Goal: Task Accomplishment & Management: Use online tool/utility

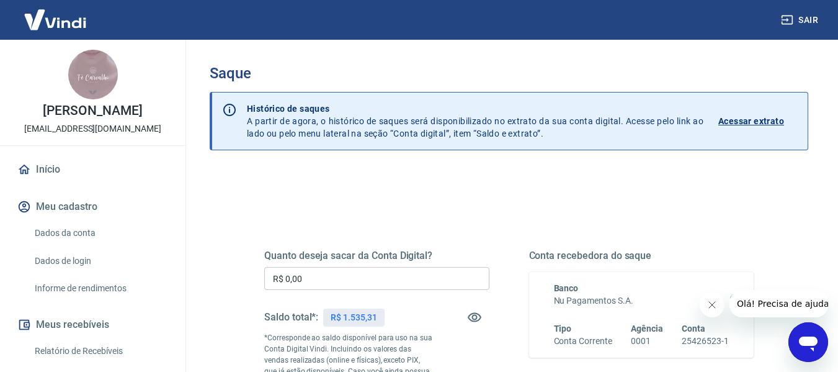
click at [390, 296] on div "Quanto deseja sacar da Conta Digital? R$ 0,00 ​ Saldo total*: R$ 1.535,31 *Corr…" at bounding box center [376, 337] width 225 height 177
click at [390, 283] on input "R$ 0,00" at bounding box center [376, 278] width 225 height 23
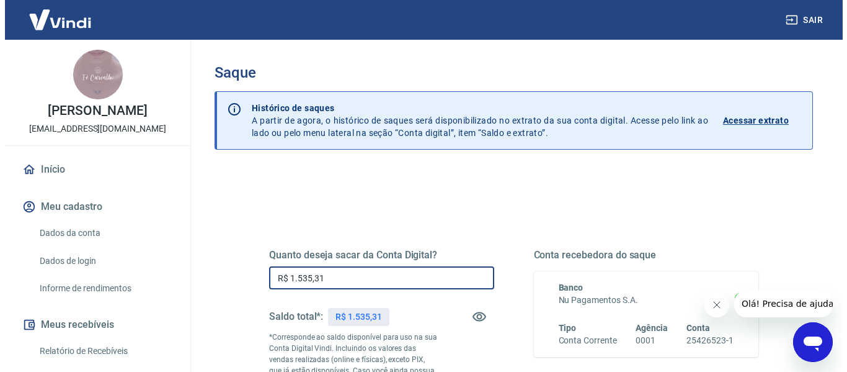
scroll to position [186, 0]
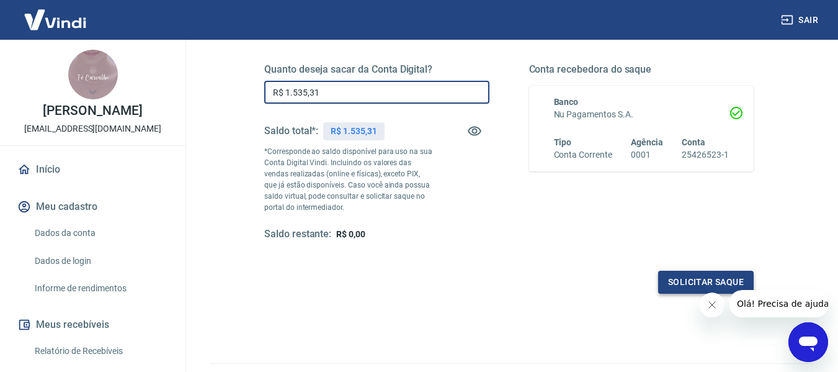
type input "R$ 1.535,31"
click at [681, 285] on button "Solicitar saque" at bounding box center [706, 281] width 96 height 23
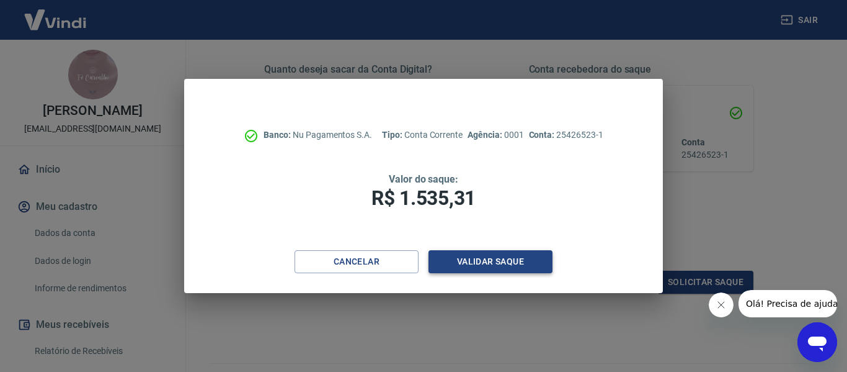
click at [494, 266] on button "Validar saque" at bounding box center [491, 261] width 124 height 23
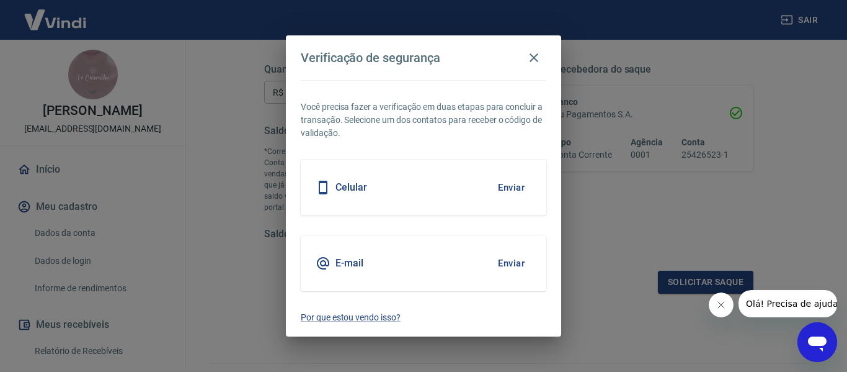
click at [515, 188] on button "Enviar" at bounding box center [511, 187] width 40 height 26
click at [514, 189] on button "Enviar" at bounding box center [511, 187] width 40 height 26
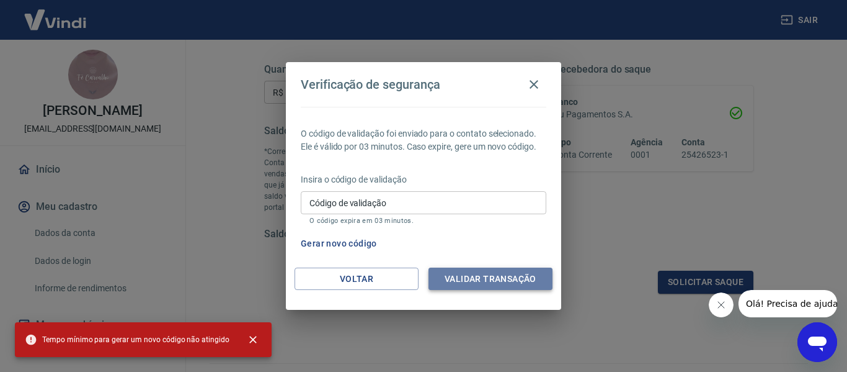
click at [511, 272] on button "Validar transação" at bounding box center [491, 278] width 124 height 23
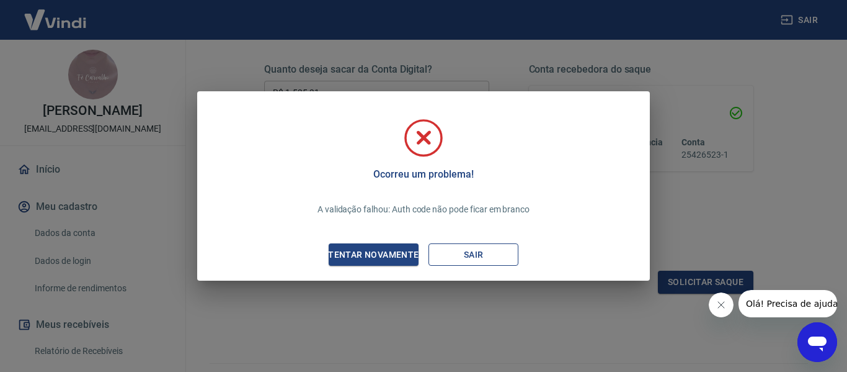
click at [456, 258] on button "Sair" at bounding box center [474, 254] width 90 height 23
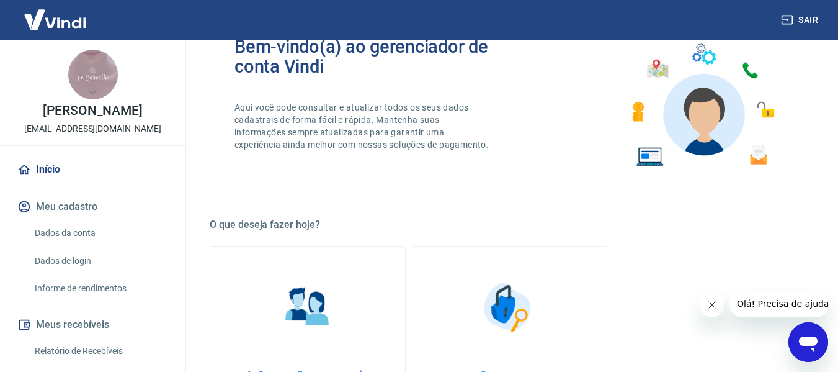
scroll to position [186, 0]
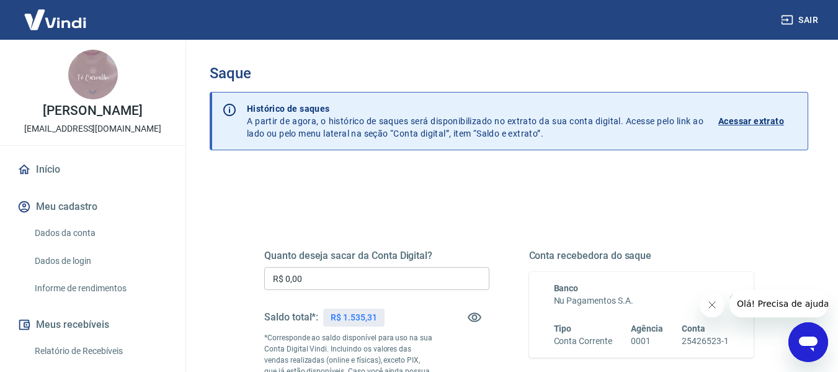
click at [342, 275] on input "R$ 0,00" at bounding box center [376, 278] width 225 height 23
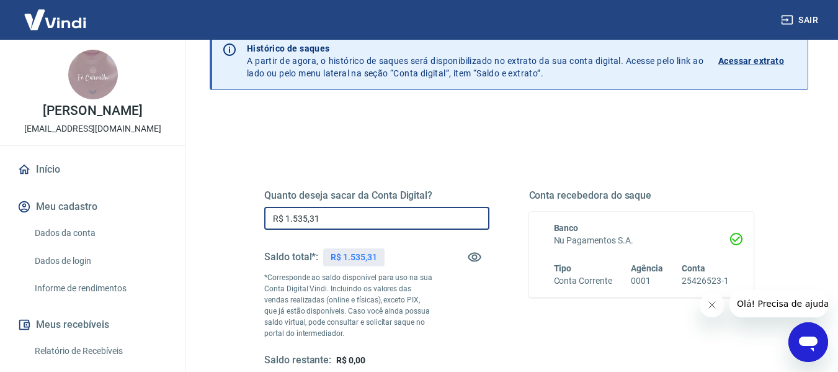
scroll to position [124, 0]
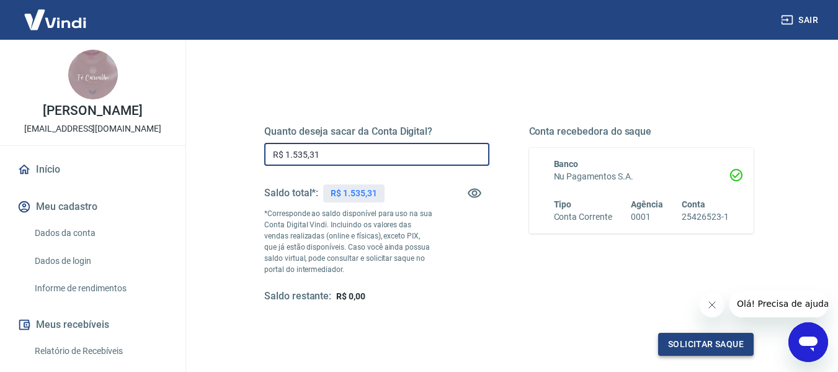
type input "R$ 1.535,31"
click at [726, 336] on button "Solicitar saque" at bounding box center [706, 344] width 96 height 23
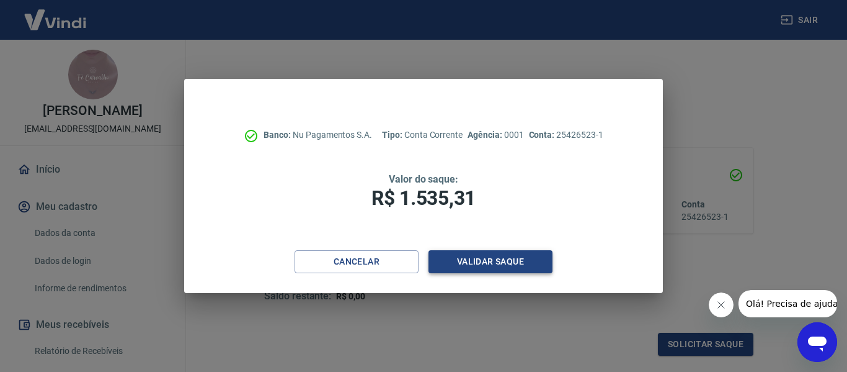
click at [511, 261] on button "Validar saque" at bounding box center [491, 261] width 124 height 23
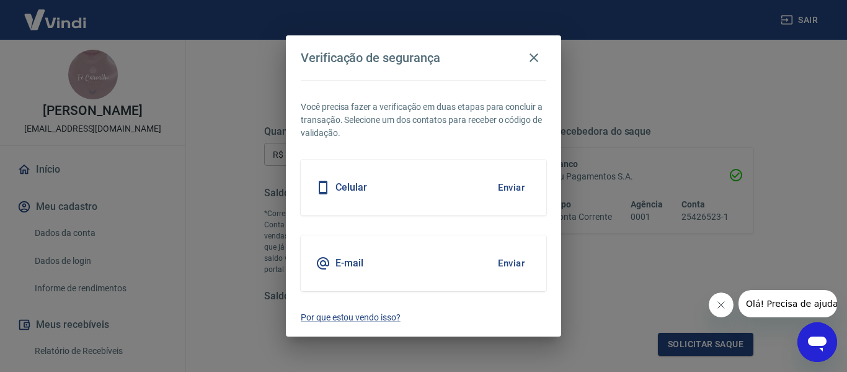
click at [506, 181] on button "Enviar" at bounding box center [511, 187] width 40 height 26
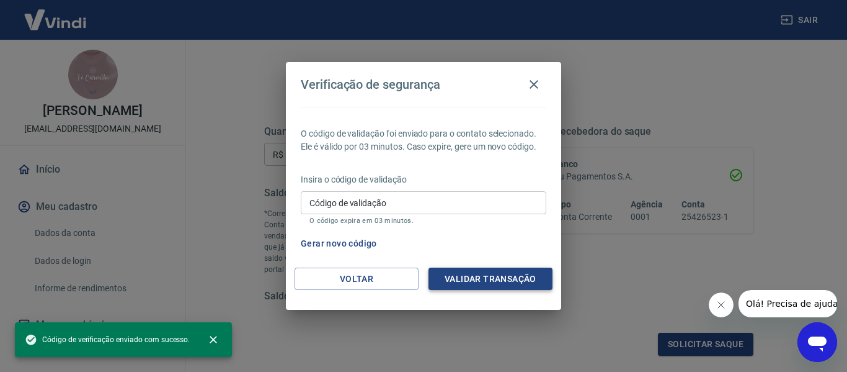
click at [511, 270] on button "Validar transação" at bounding box center [491, 278] width 124 height 23
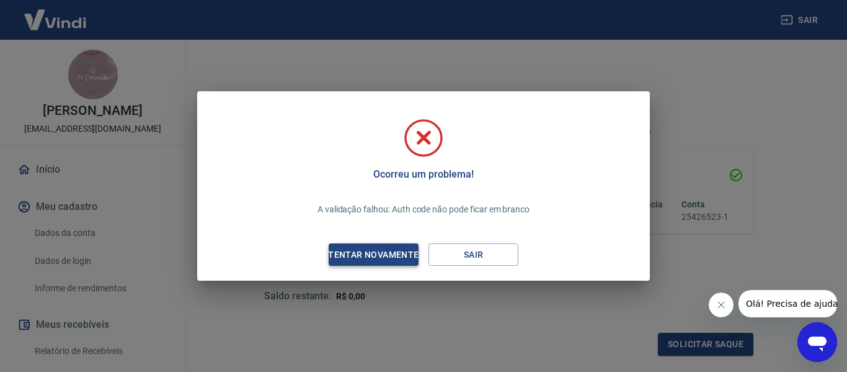
click at [390, 248] on div "Tentar novamente" at bounding box center [373, 255] width 120 height 16
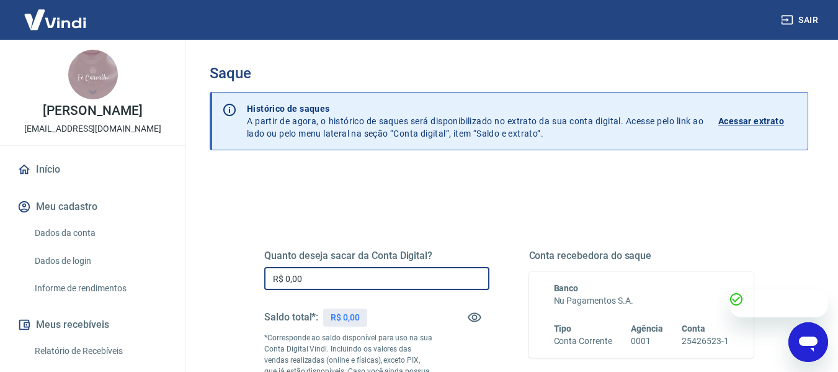
click at [419, 282] on input "R$ 0,00" at bounding box center [376, 278] width 225 height 23
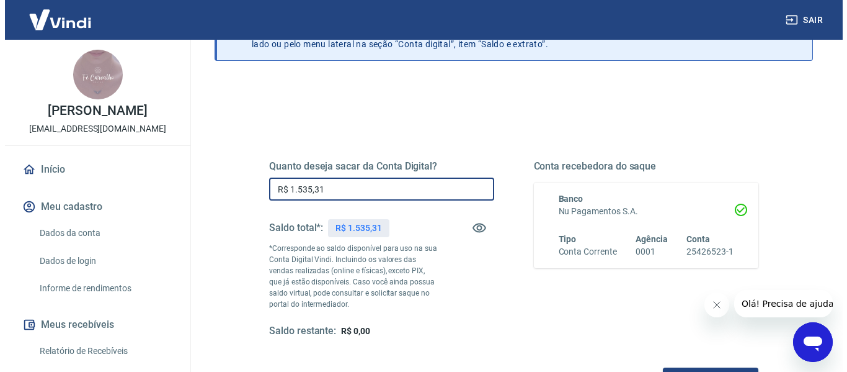
scroll to position [124, 0]
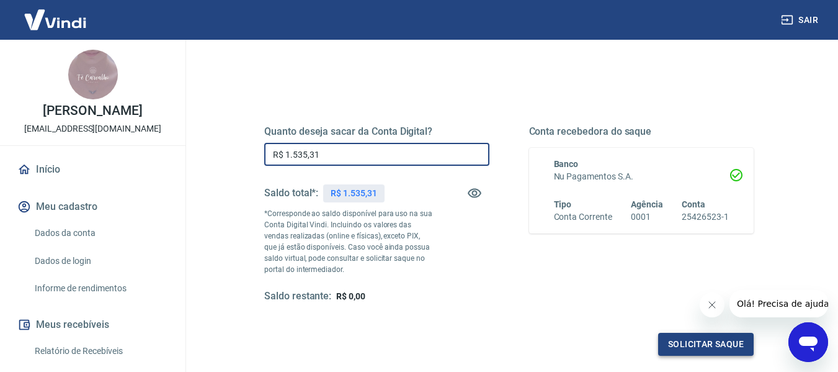
type input "R$ 1.535,31"
click at [668, 337] on button "Solicitar saque" at bounding box center [706, 344] width 96 height 23
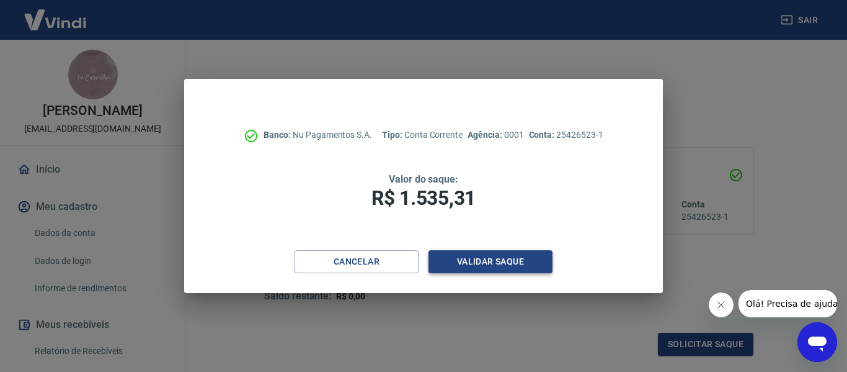
click at [549, 259] on button "Validar saque" at bounding box center [491, 261] width 124 height 23
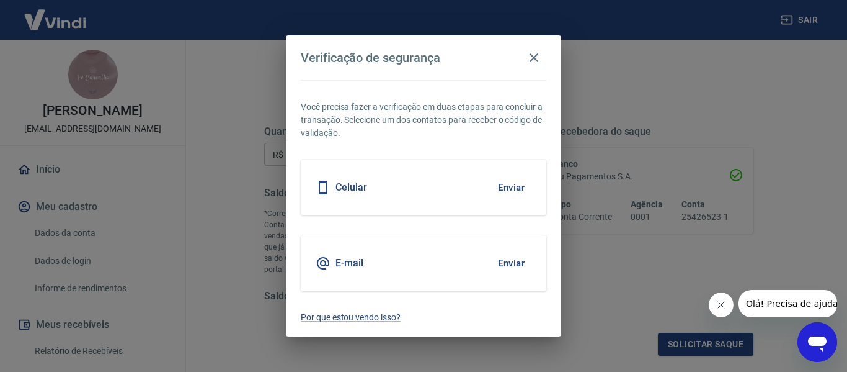
click at [507, 189] on button "Enviar" at bounding box center [511, 187] width 40 height 26
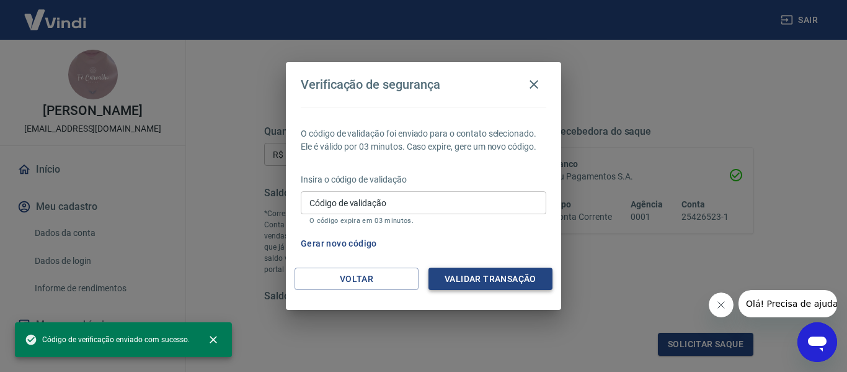
click at [482, 279] on button "Validar transação" at bounding box center [491, 278] width 124 height 23
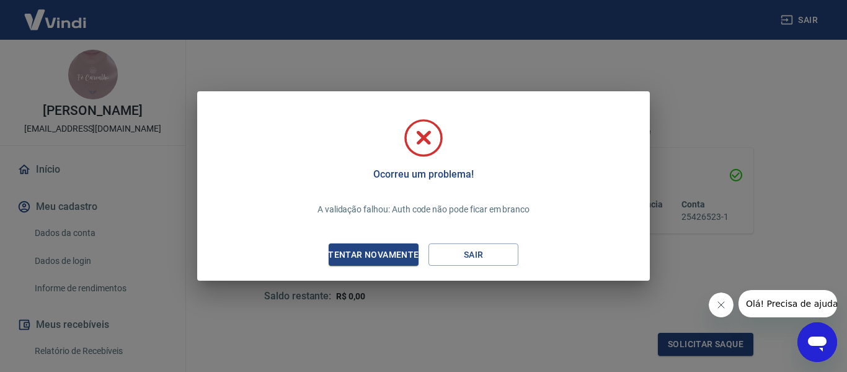
click at [530, 266] on div "Ocorreu um problema! A validação falhou: Auth code não pode ficar em branco Ten…" at bounding box center [423, 188] width 433 height 165
click at [516, 264] on button "Sair" at bounding box center [474, 254] width 90 height 23
